Goal: Check status: Check status

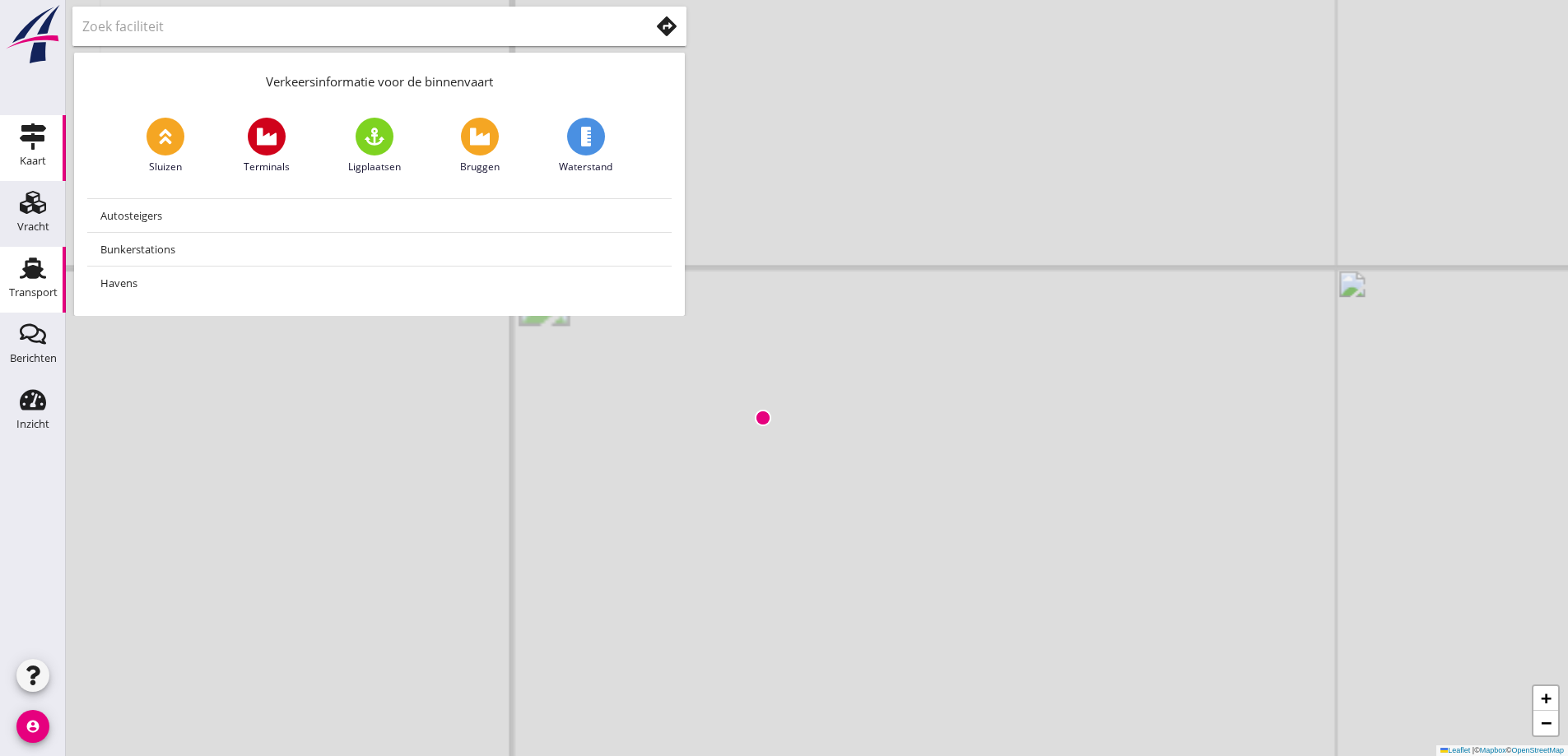
click at [41, 279] on icon "Transport" at bounding box center [33, 268] width 26 height 26
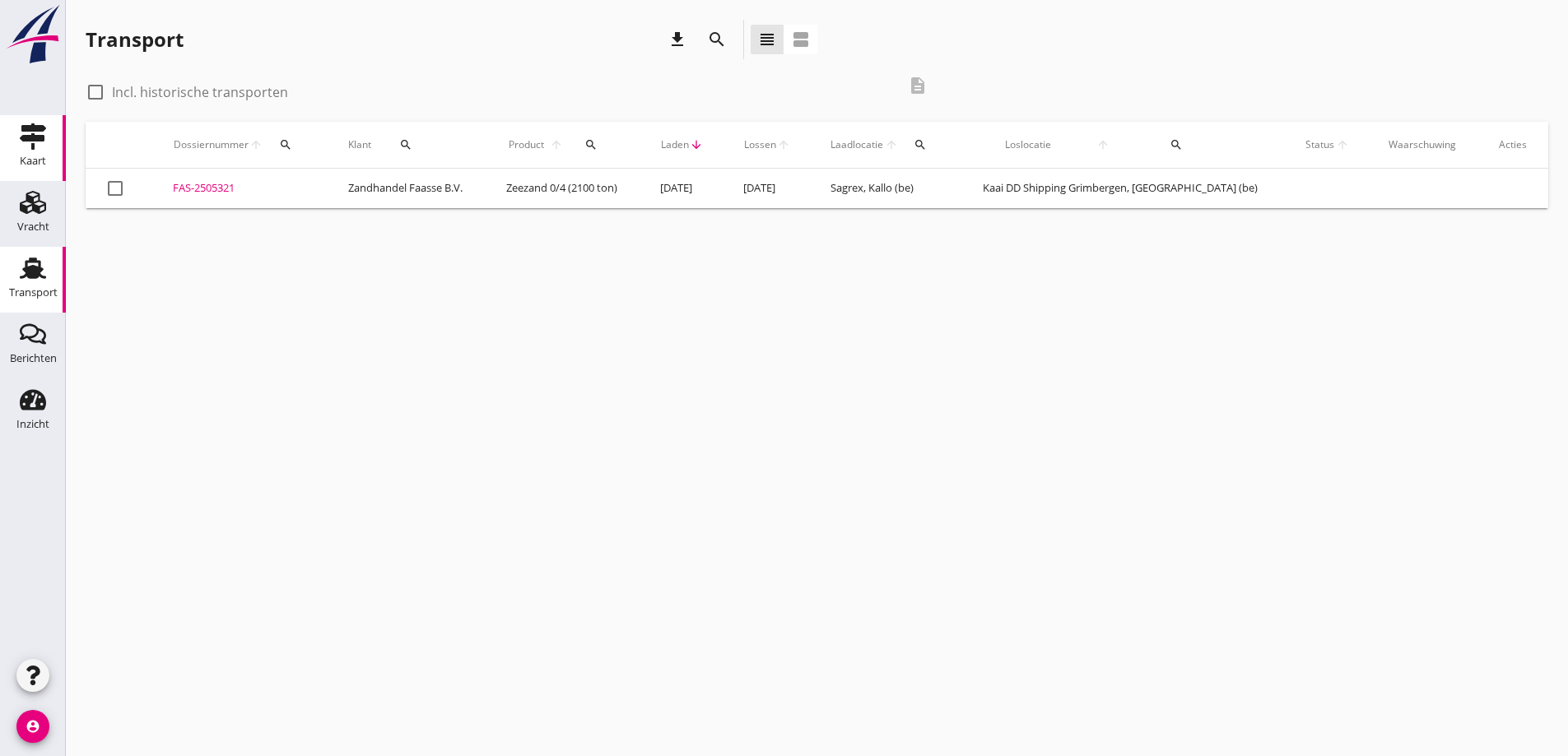
click at [37, 148] on icon "Kaart" at bounding box center [33, 136] width 26 height 26
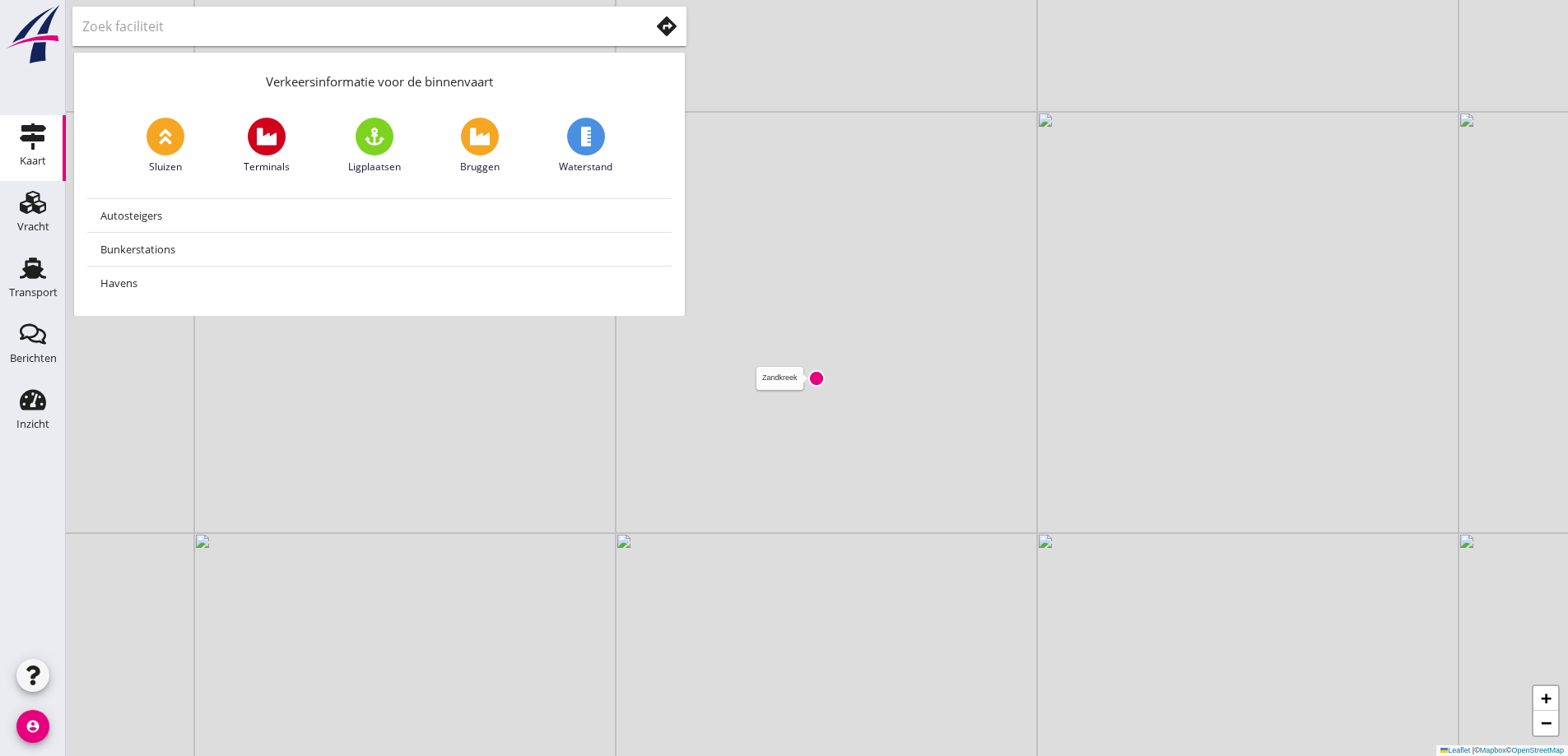
click at [816, 377] on img at bounding box center [816, 378] width 16 height 16
click at [660, 30] on icon at bounding box center [667, 26] width 20 height 20
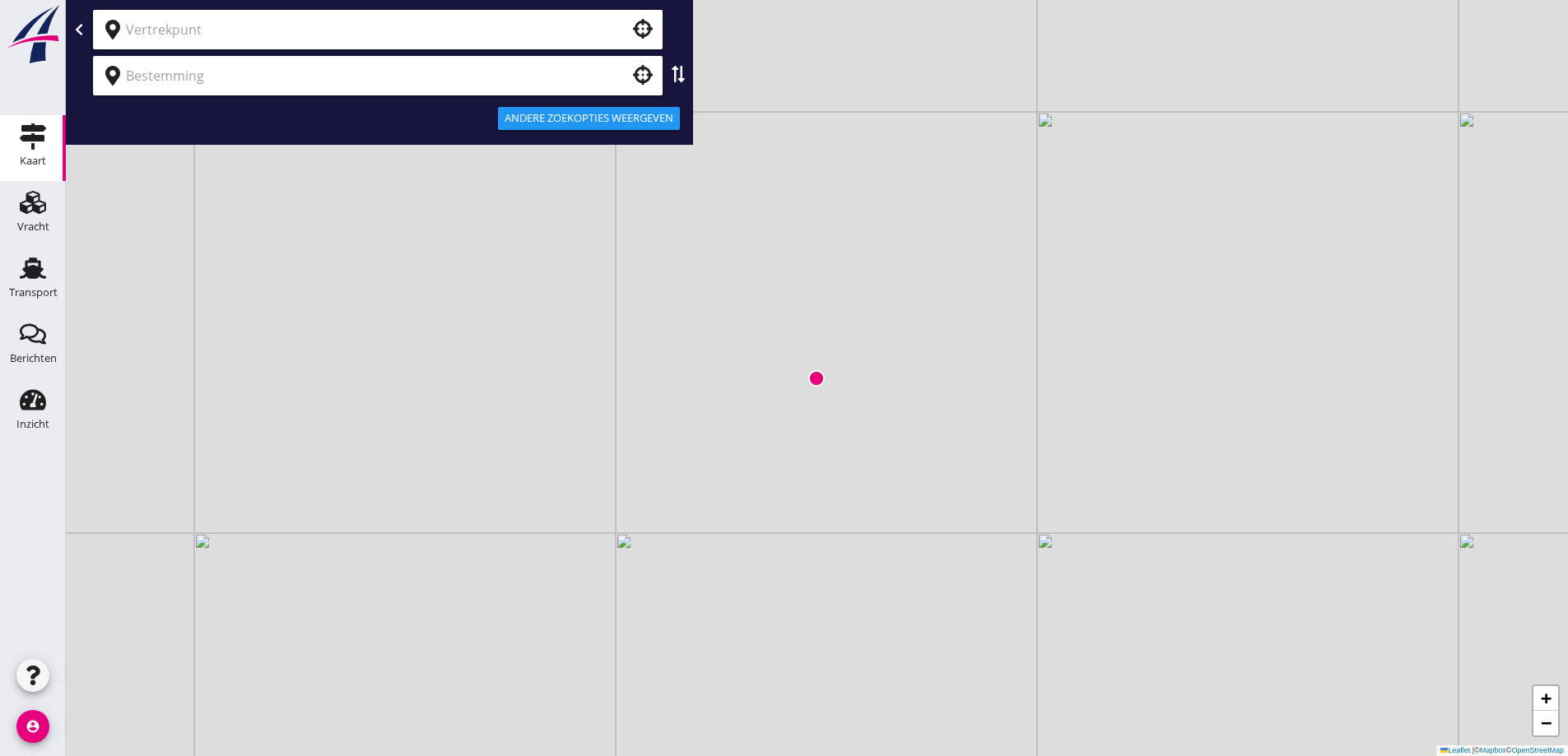
click at [78, 24] on icon at bounding box center [78, 30] width 13 height 13
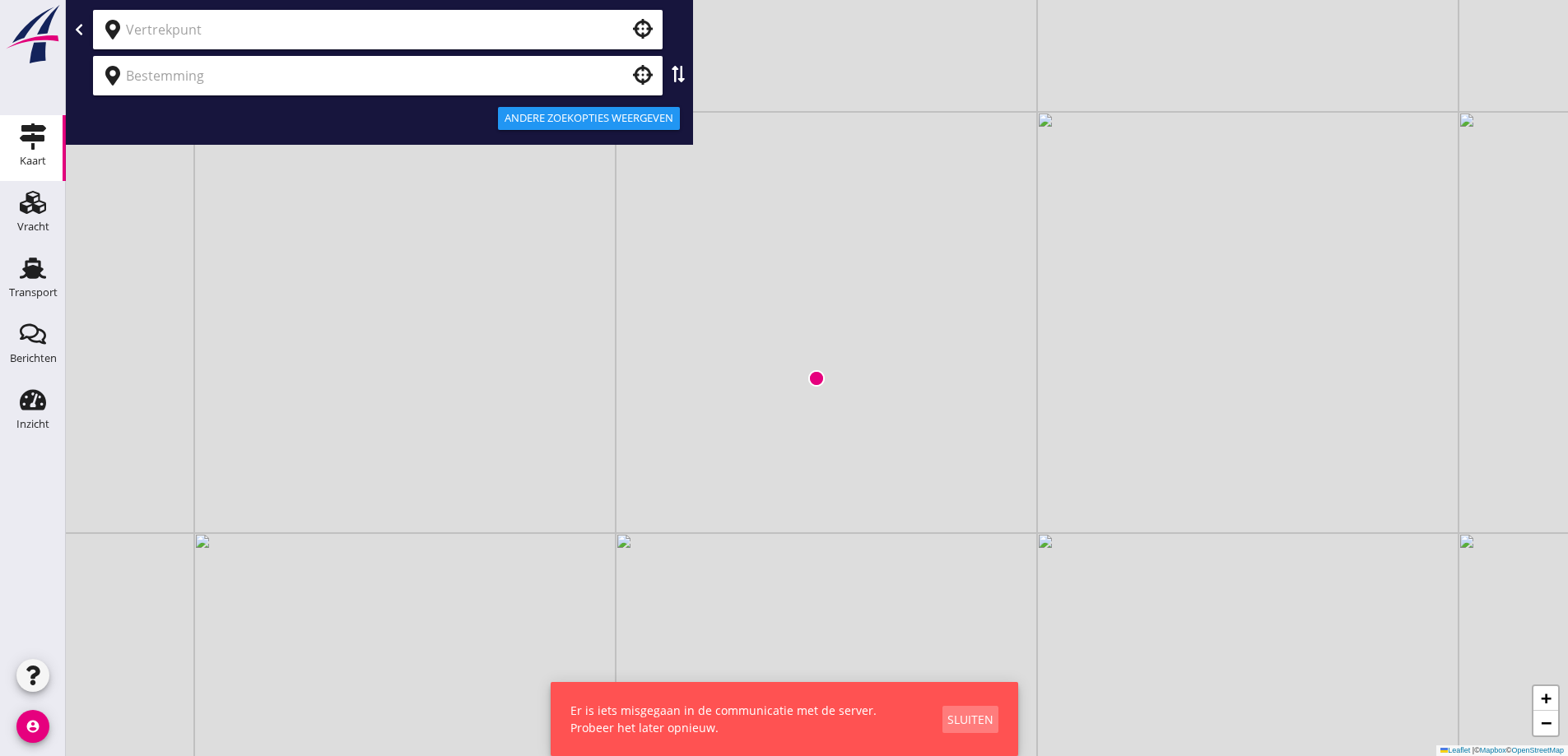
click at [959, 713] on div "Sluiten" at bounding box center [970, 720] width 46 height 17
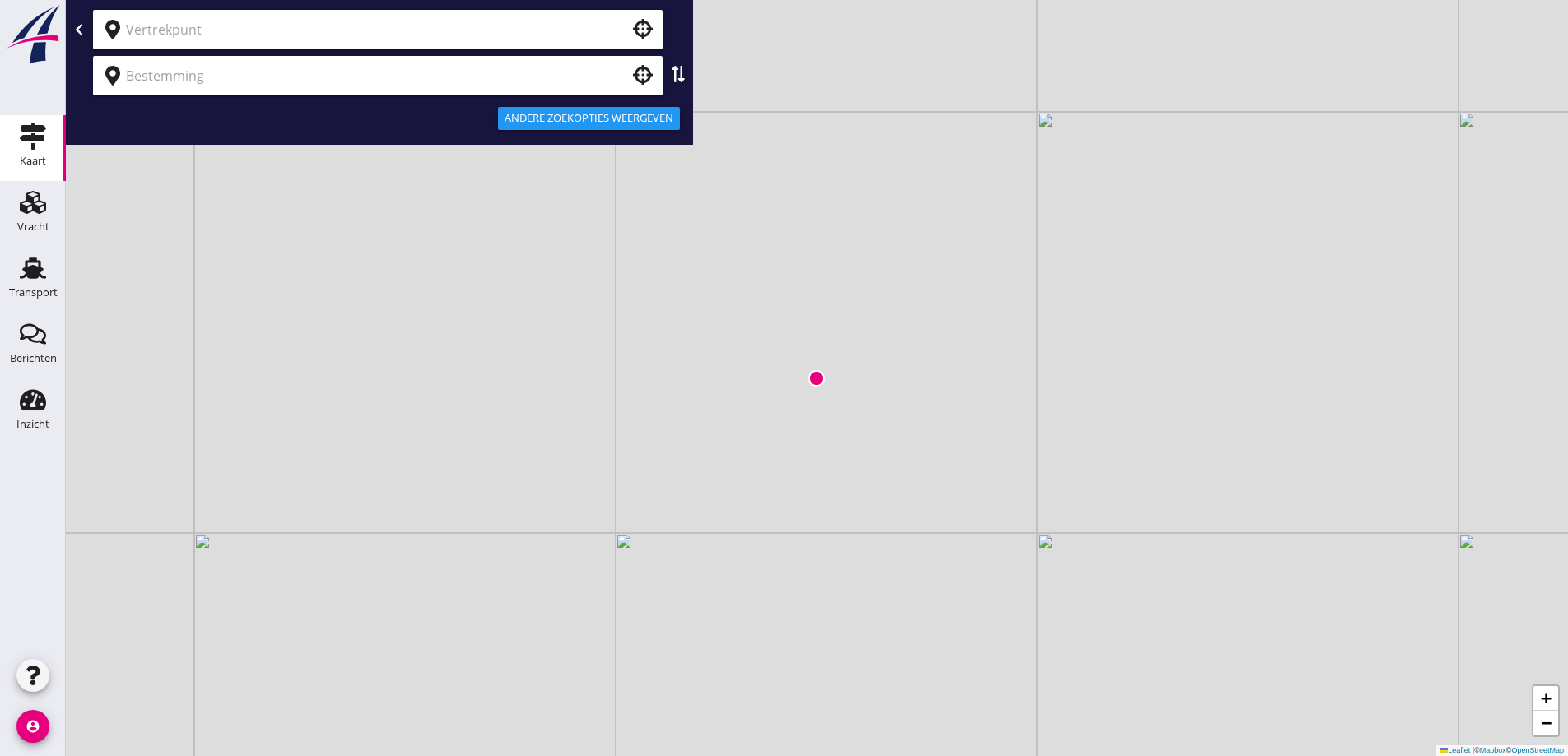
click at [612, 485] on div "+ − Leaflet | © Mapbox © OpenStreetMap" at bounding box center [817, 378] width 1502 height 756
click at [38, 194] on use at bounding box center [33, 202] width 26 height 23
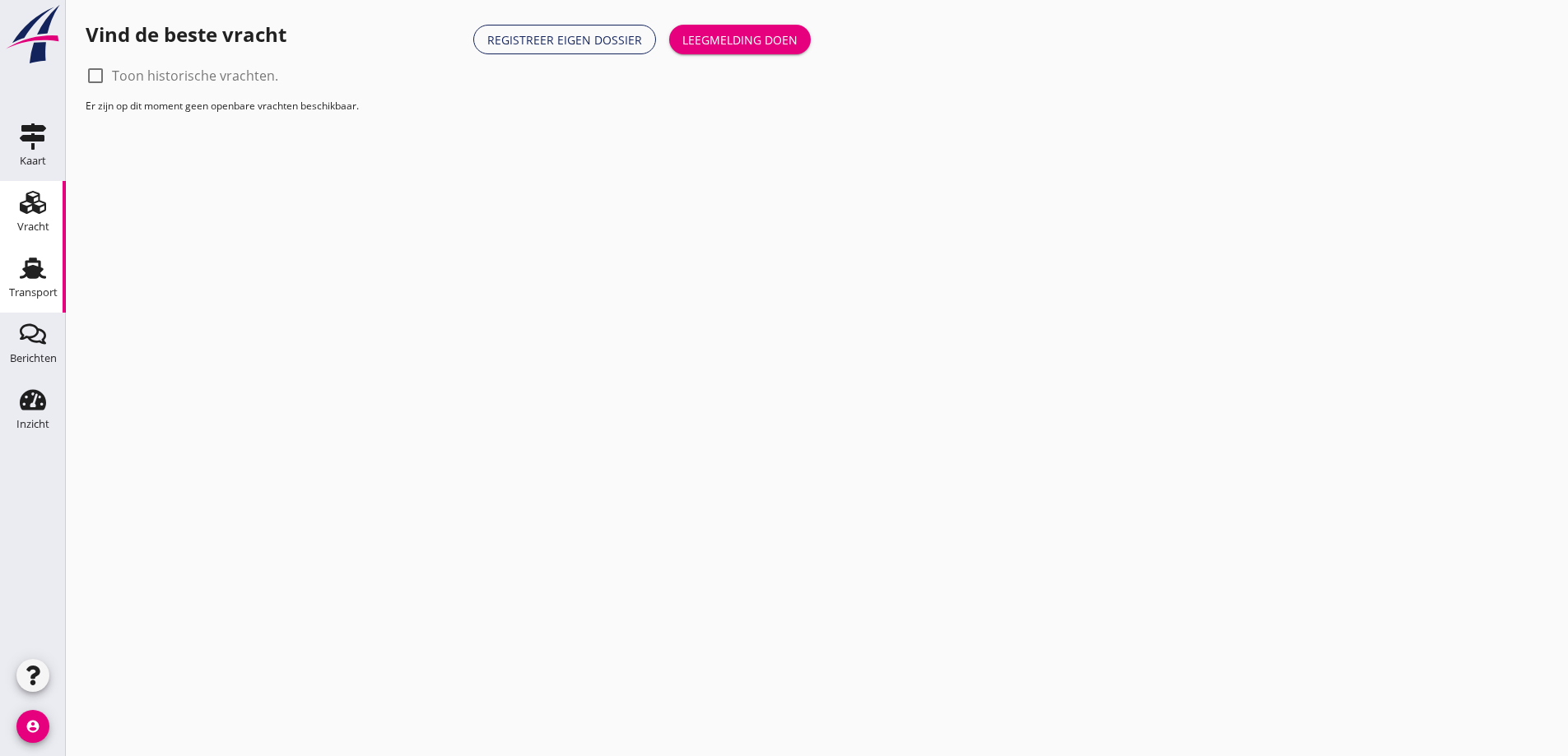
click at [35, 268] on use at bounding box center [33, 268] width 26 height 22
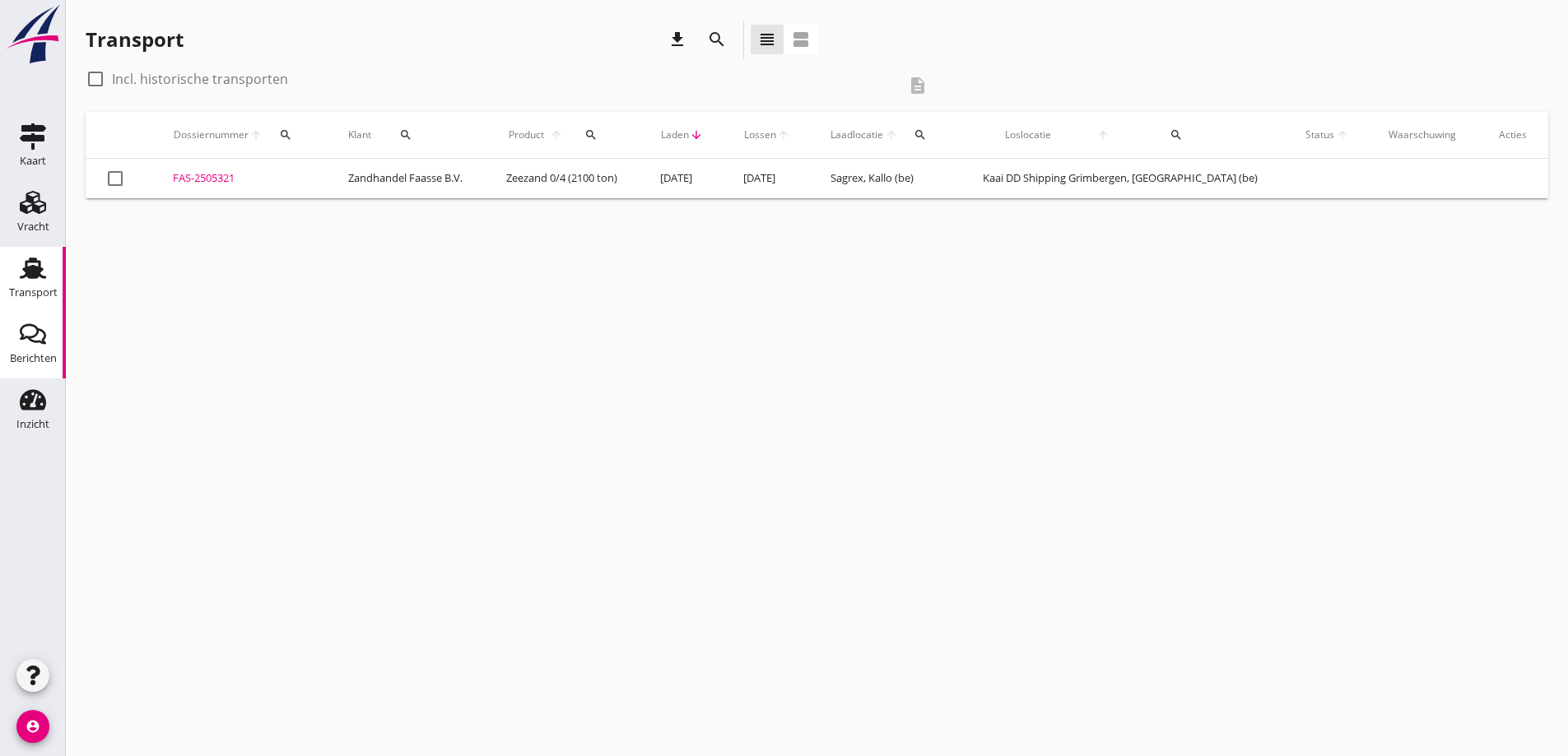
click at [27, 345] on icon "Berichten" at bounding box center [33, 334] width 26 height 26
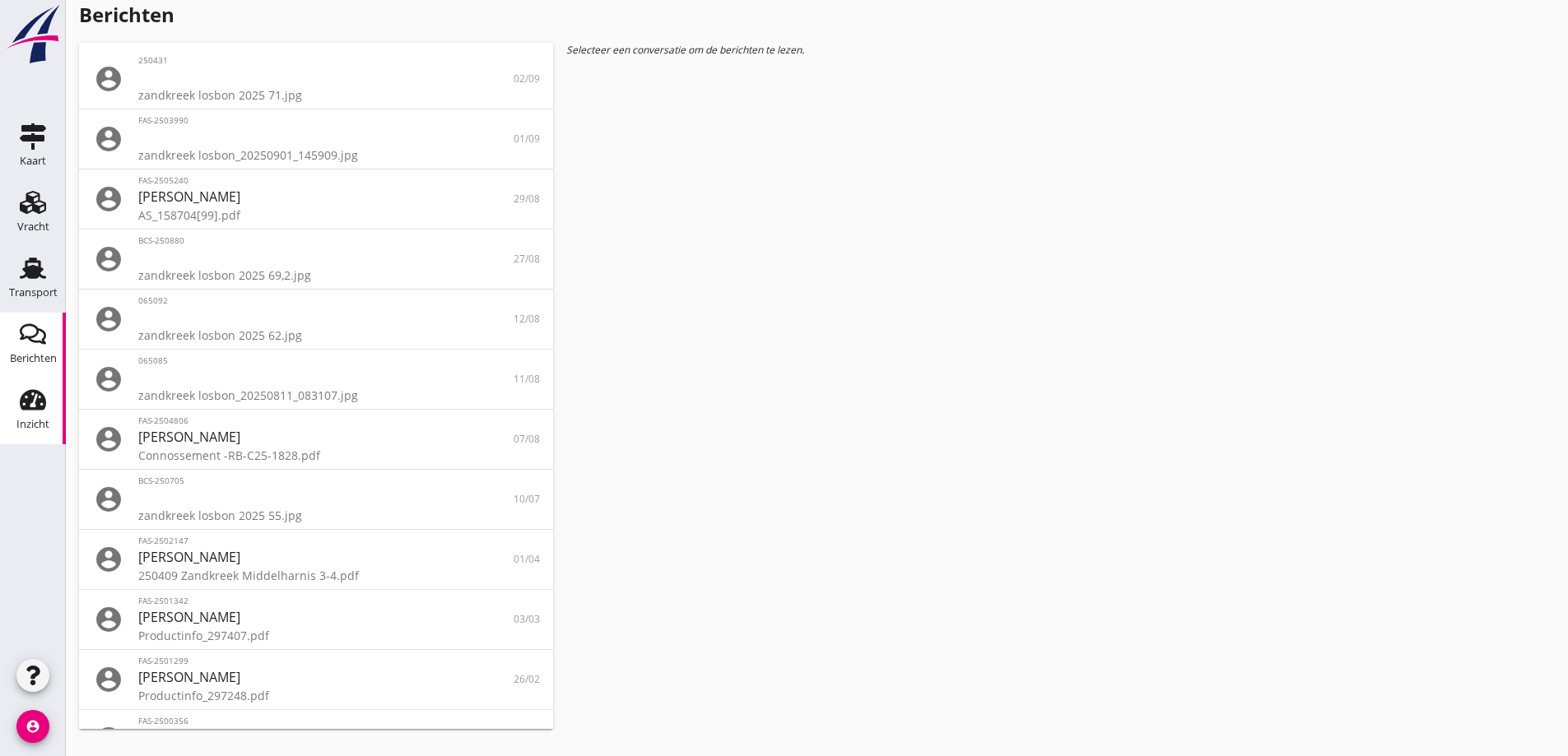
click at [15, 410] on div "Inzicht" at bounding box center [33, 400] width 40 height 26
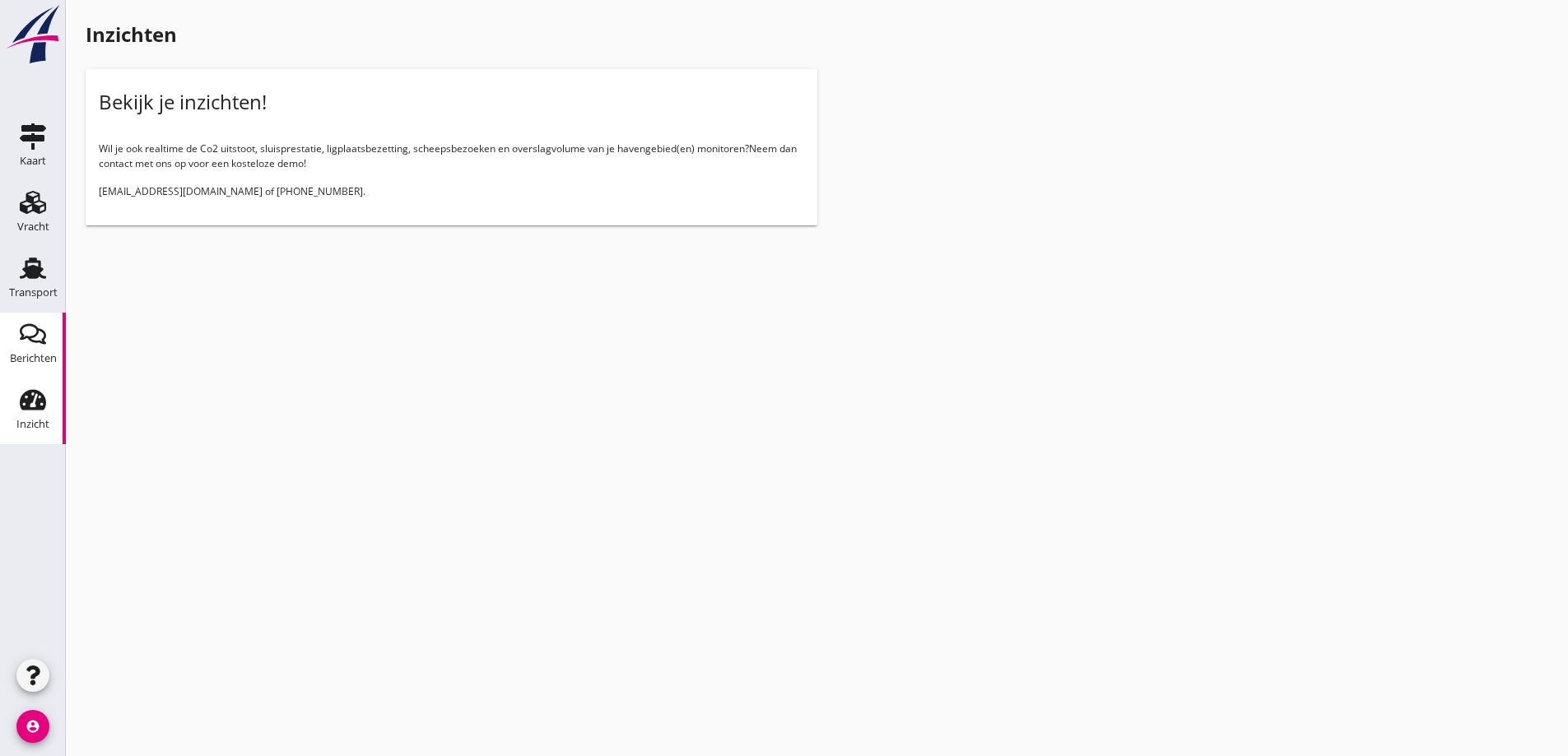
click at [41, 347] on div "Berichten" at bounding box center [33, 358] width 47 height 23
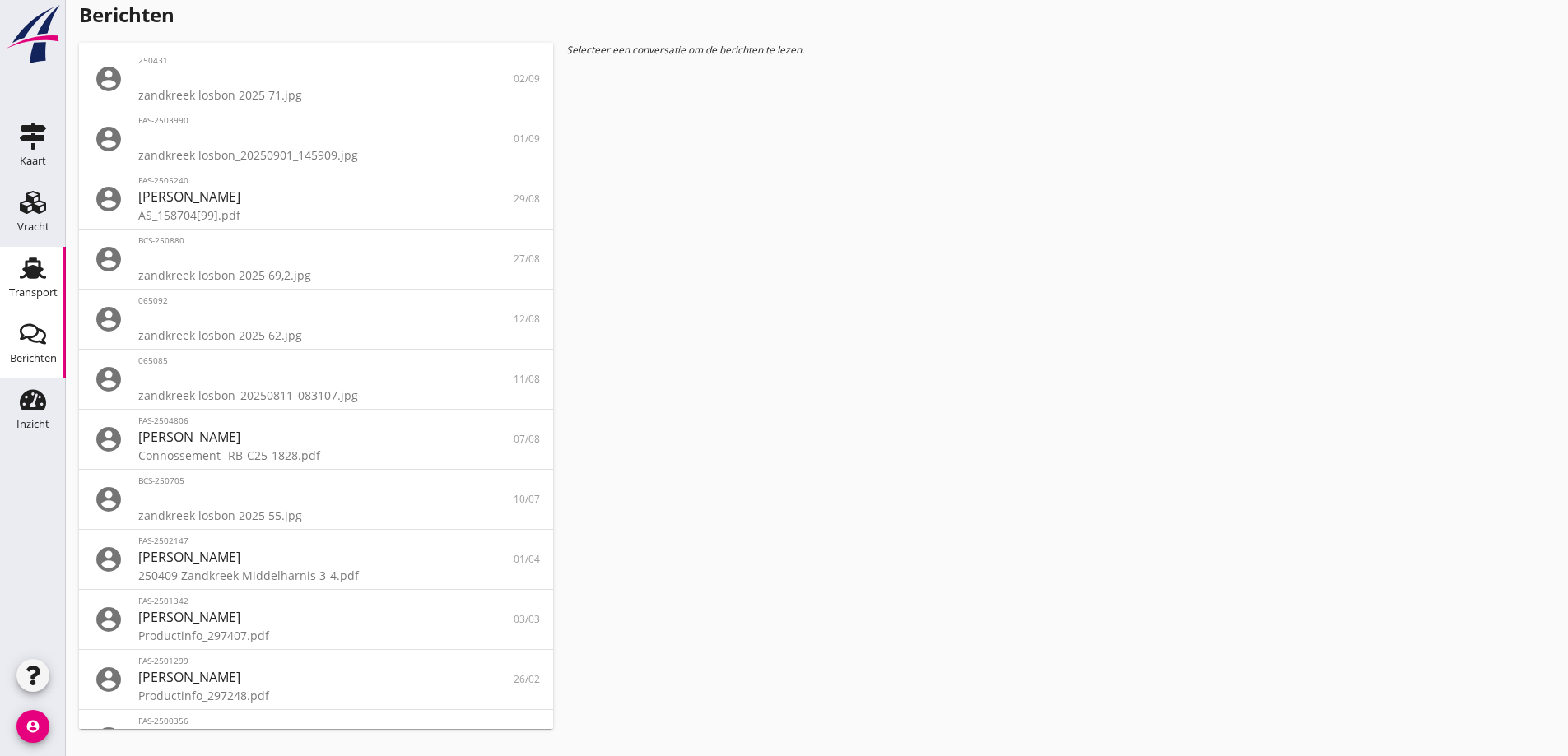
click at [28, 278] on icon "Transport" at bounding box center [33, 268] width 26 height 26
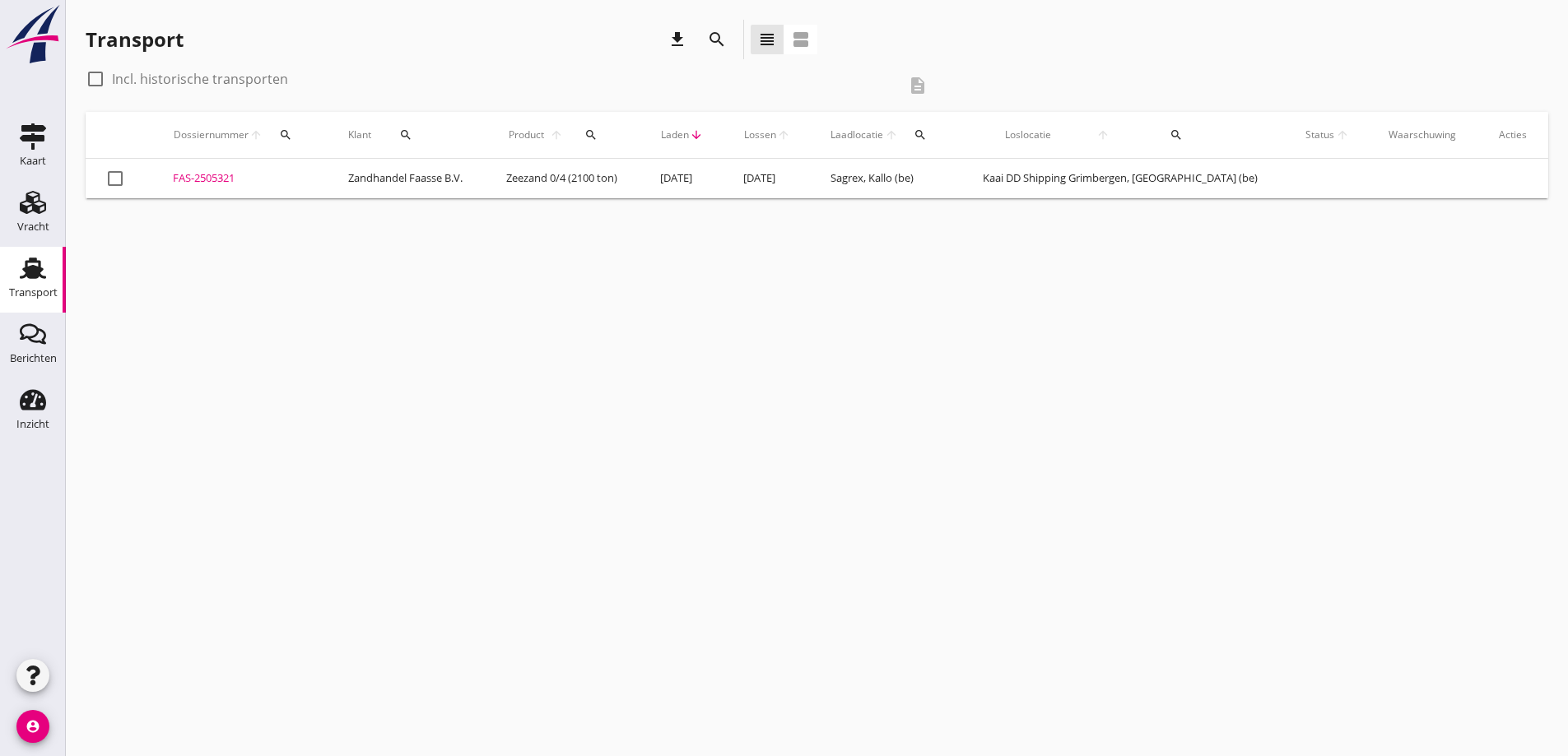
click at [188, 182] on div "FAS-2505321" at bounding box center [240, 178] width 135 height 16
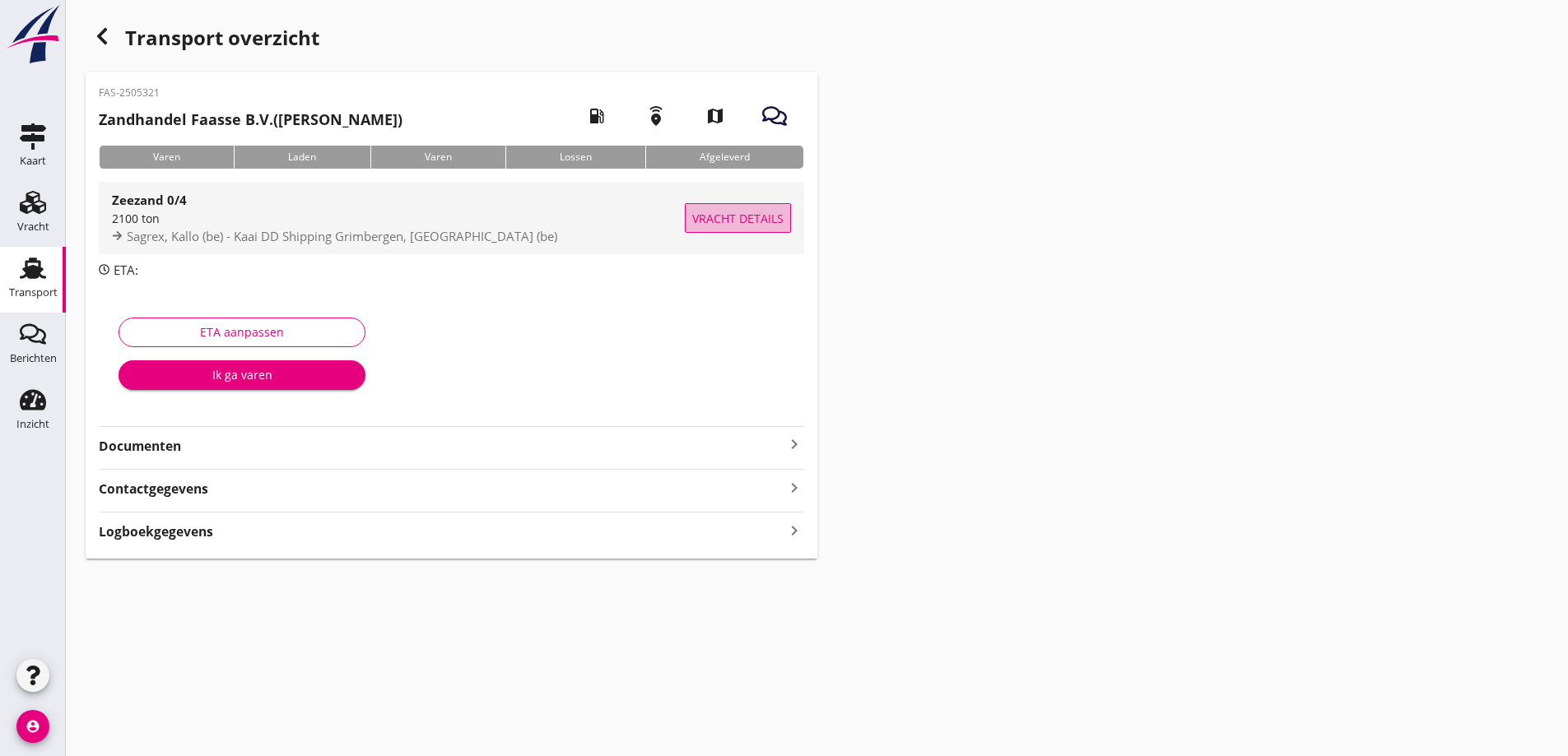
click at [737, 214] on span "Vracht details" at bounding box center [737, 219] width 91 height 17
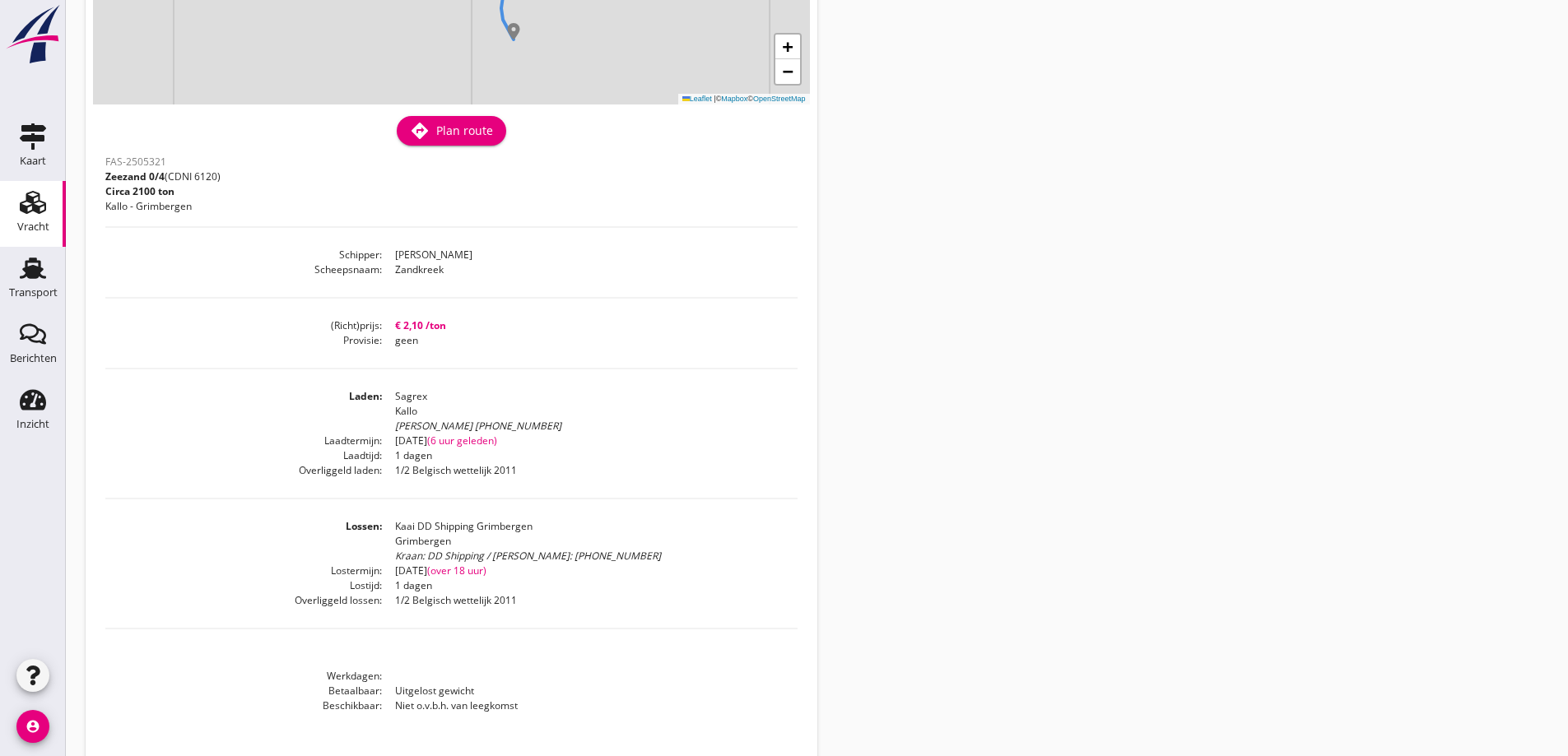
scroll to position [314, 0]
